Goal: Task Accomplishment & Management: Complete application form

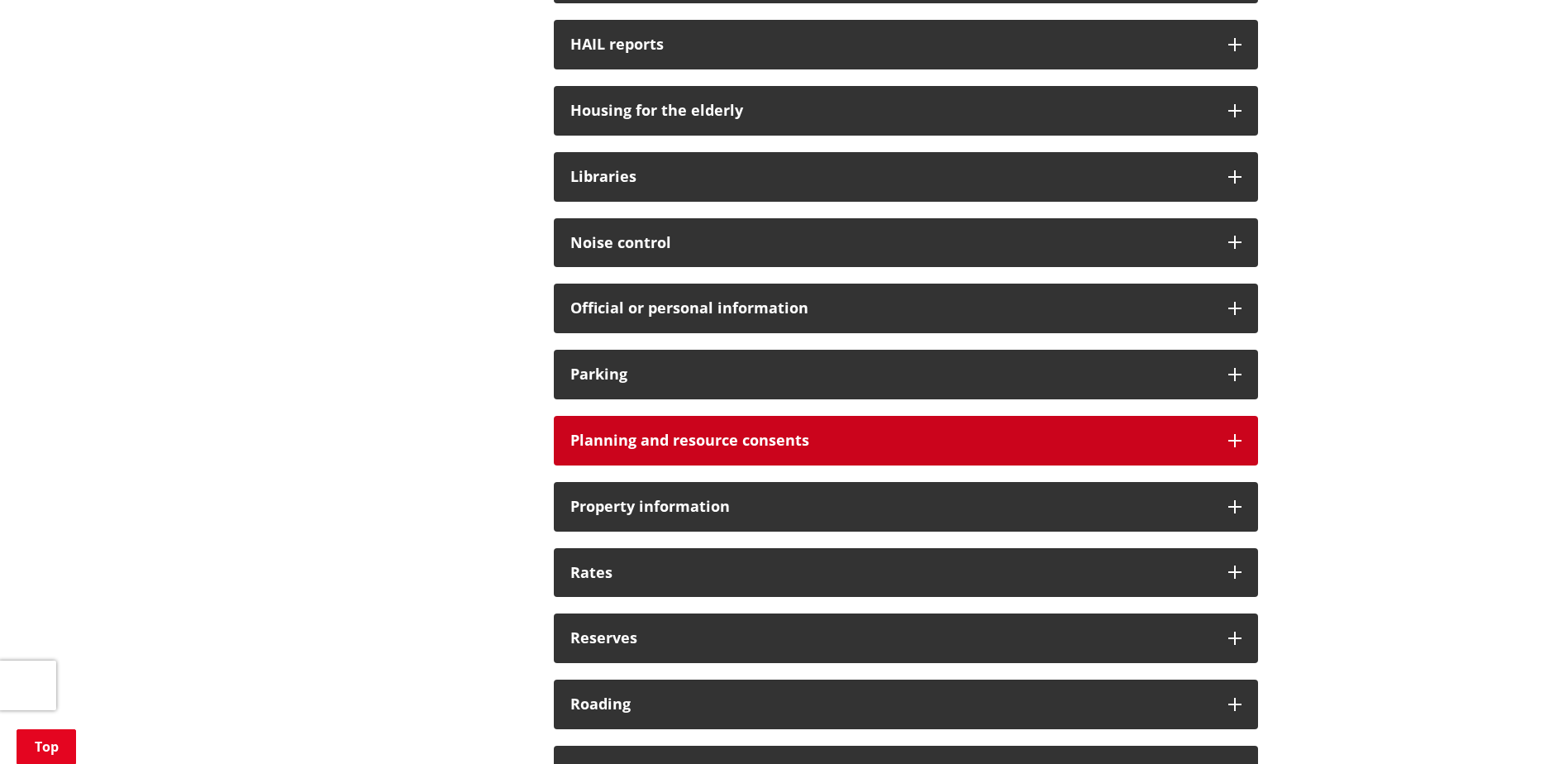
click at [662, 447] on h3 "Planning and resource consents" at bounding box center [891, 440] width 641 height 17
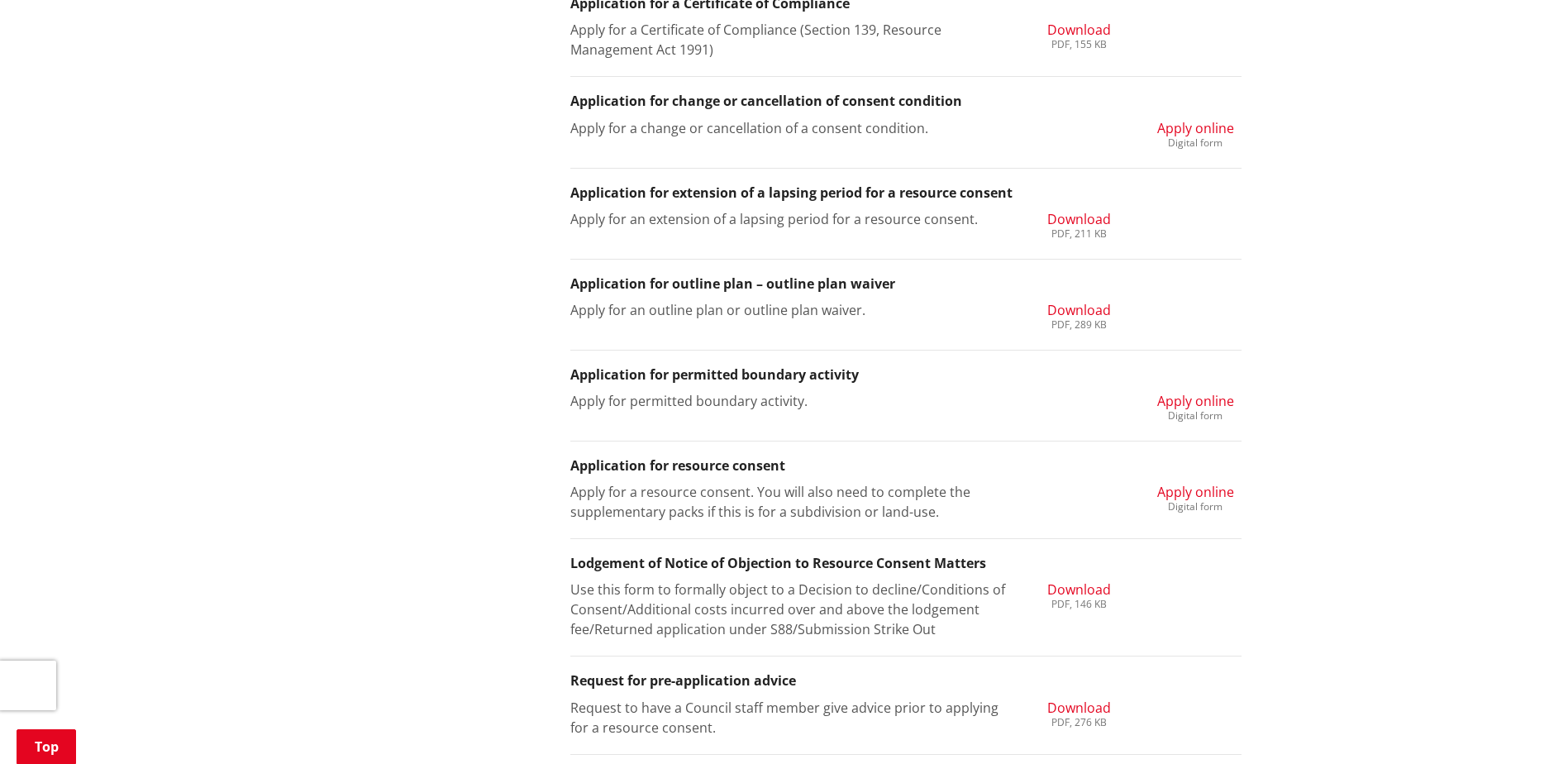
scroll to position [1736, 0]
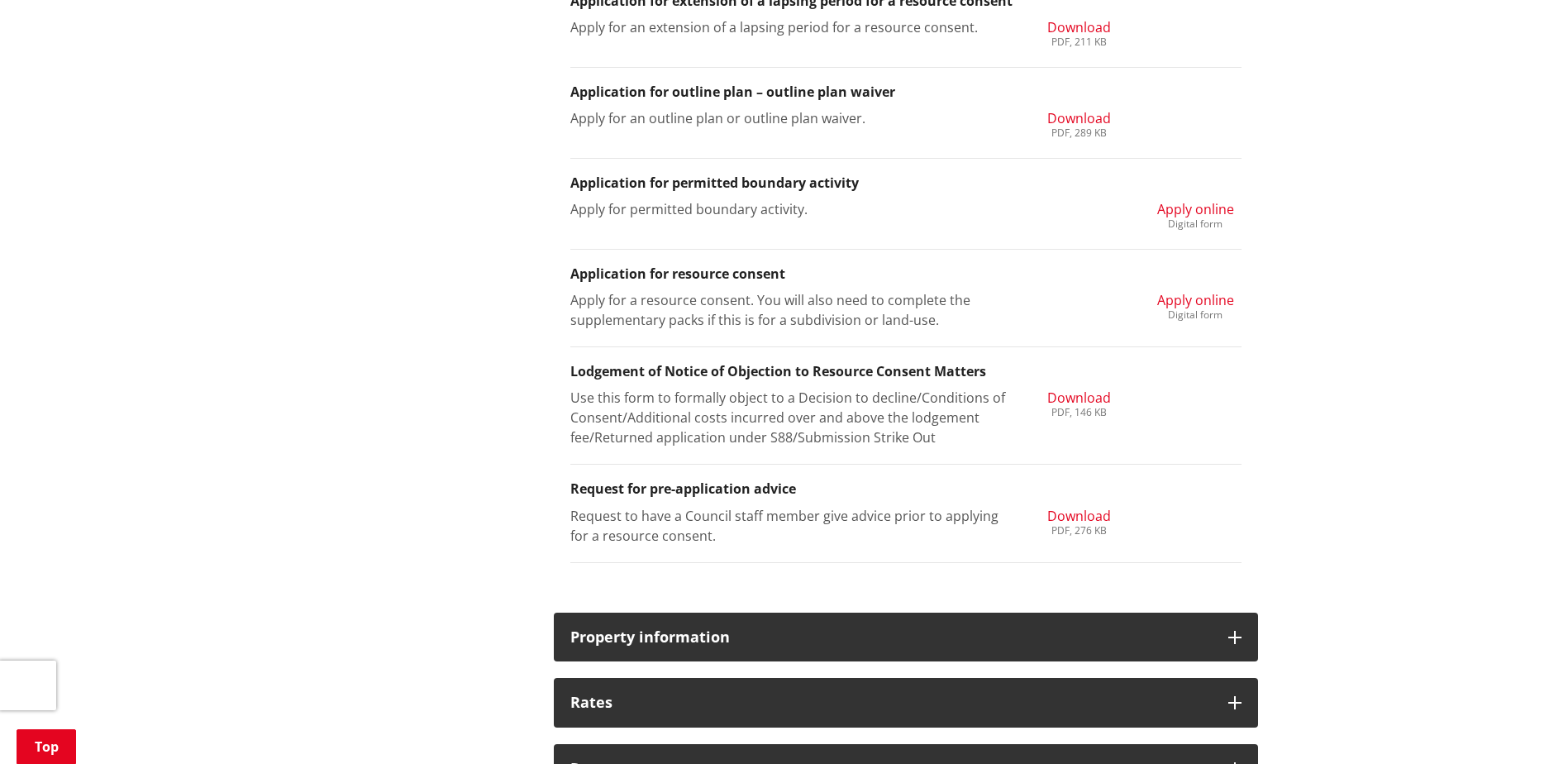
click at [1173, 292] on span "Apply online" at bounding box center [1196, 300] width 76 height 18
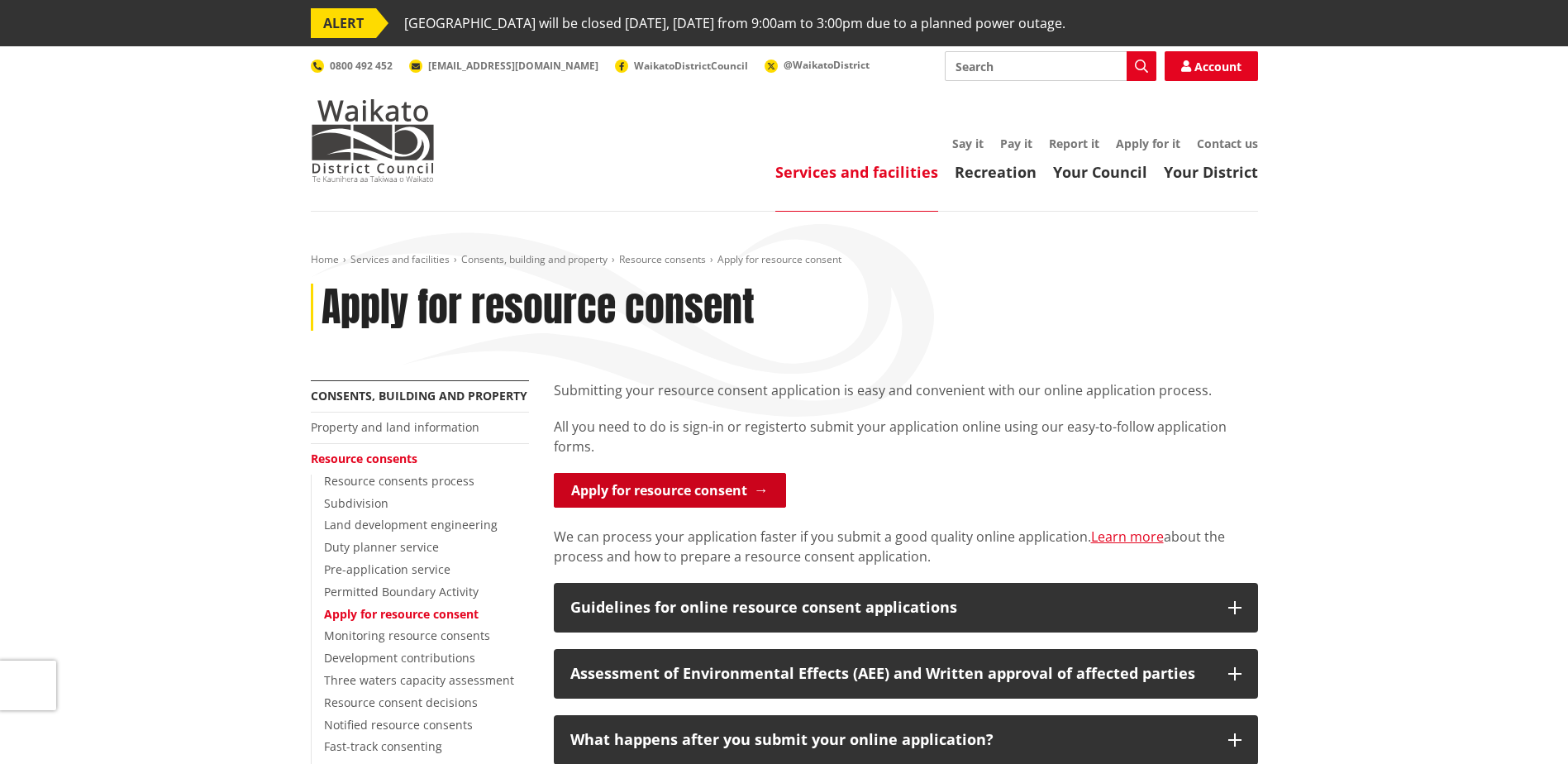
click at [651, 499] on link "Apply for resource consent" at bounding box center [669, 490] width 232 height 35
